Goal: Find specific page/section: Find specific page/section

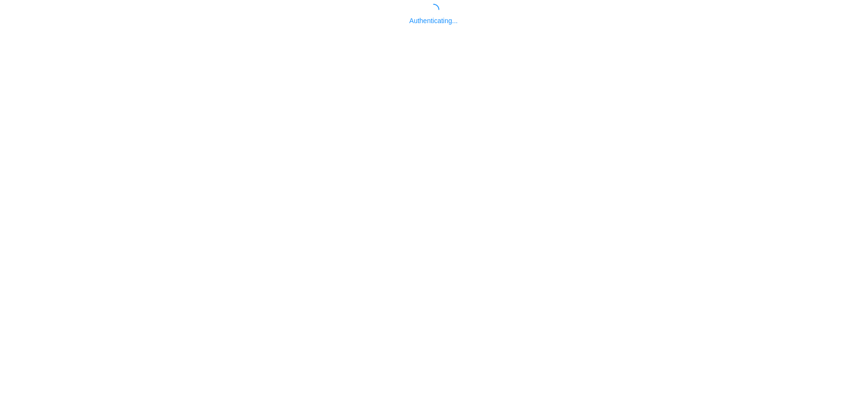
drag, startPoint x: 0, startPoint y: 0, endPoint x: 401, endPoint y: 270, distance: 483.6
click at [401, 270] on body "Authenticating..." at bounding box center [433, 208] width 867 height 409
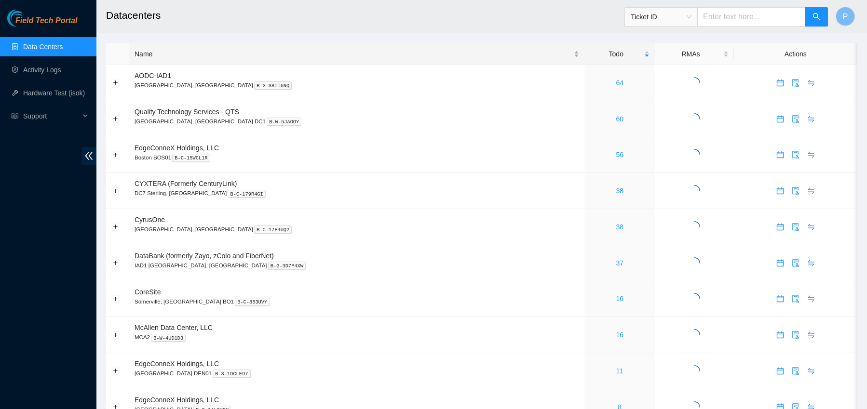
click at [199, 53] on div "Name" at bounding box center [357, 54] width 445 height 11
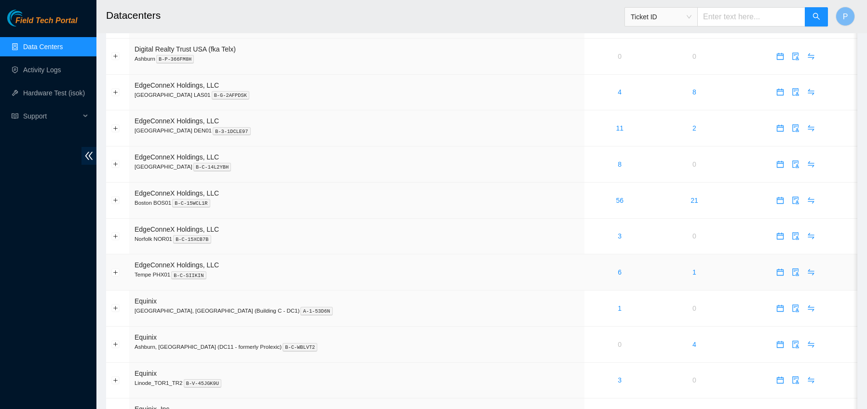
scroll to position [343, 0]
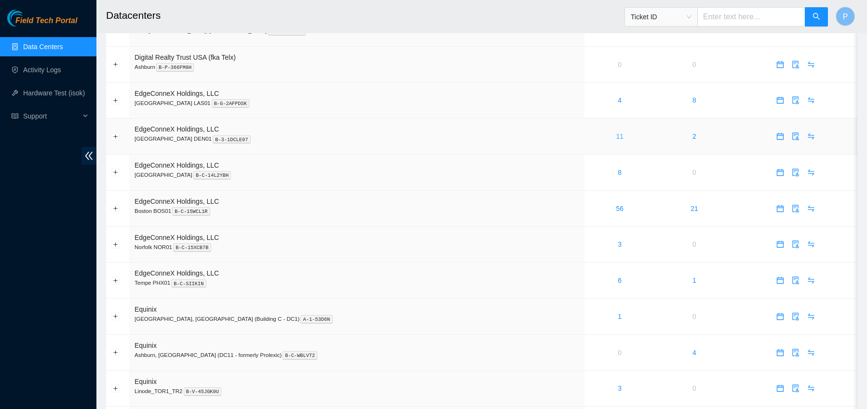
click at [616, 136] on link "11" at bounding box center [620, 137] width 8 height 8
